Goal: Task Accomplishment & Management: Use online tool/utility

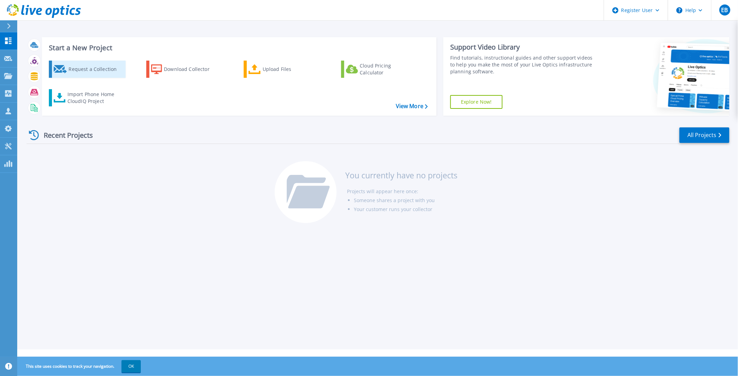
click at [104, 70] on div "Request a Collection" at bounding box center [95, 69] width 55 height 14
